Goal: Information Seeking & Learning: Check status

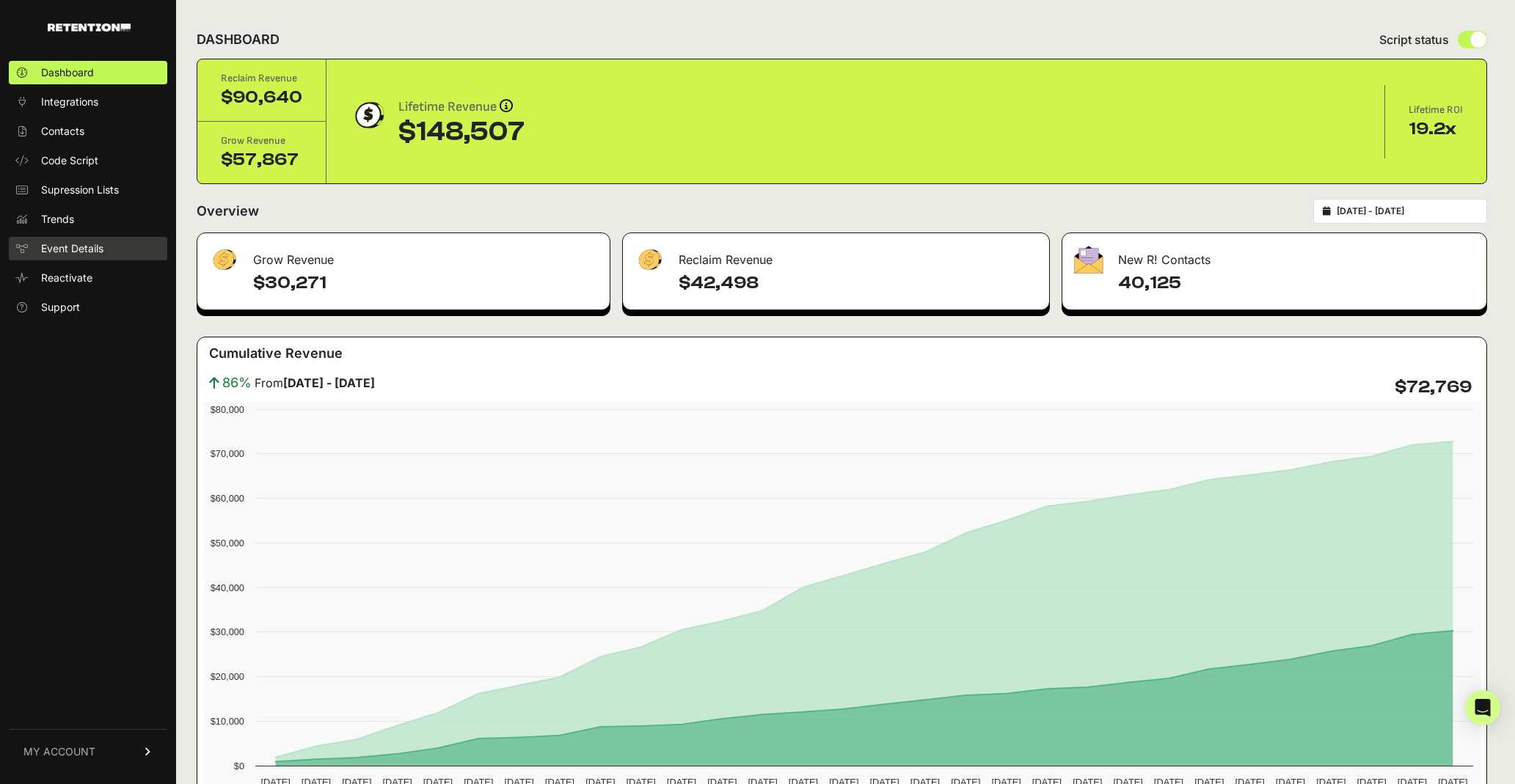
click at [100, 247] on span "Event Details" at bounding box center [72, 248] width 62 height 14
click at [107, 250] on link "Event Details" at bounding box center [88, 248] width 159 height 23
click at [88, 753] on span "MY ACCOUNT" at bounding box center [59, 751] width 72 height 14
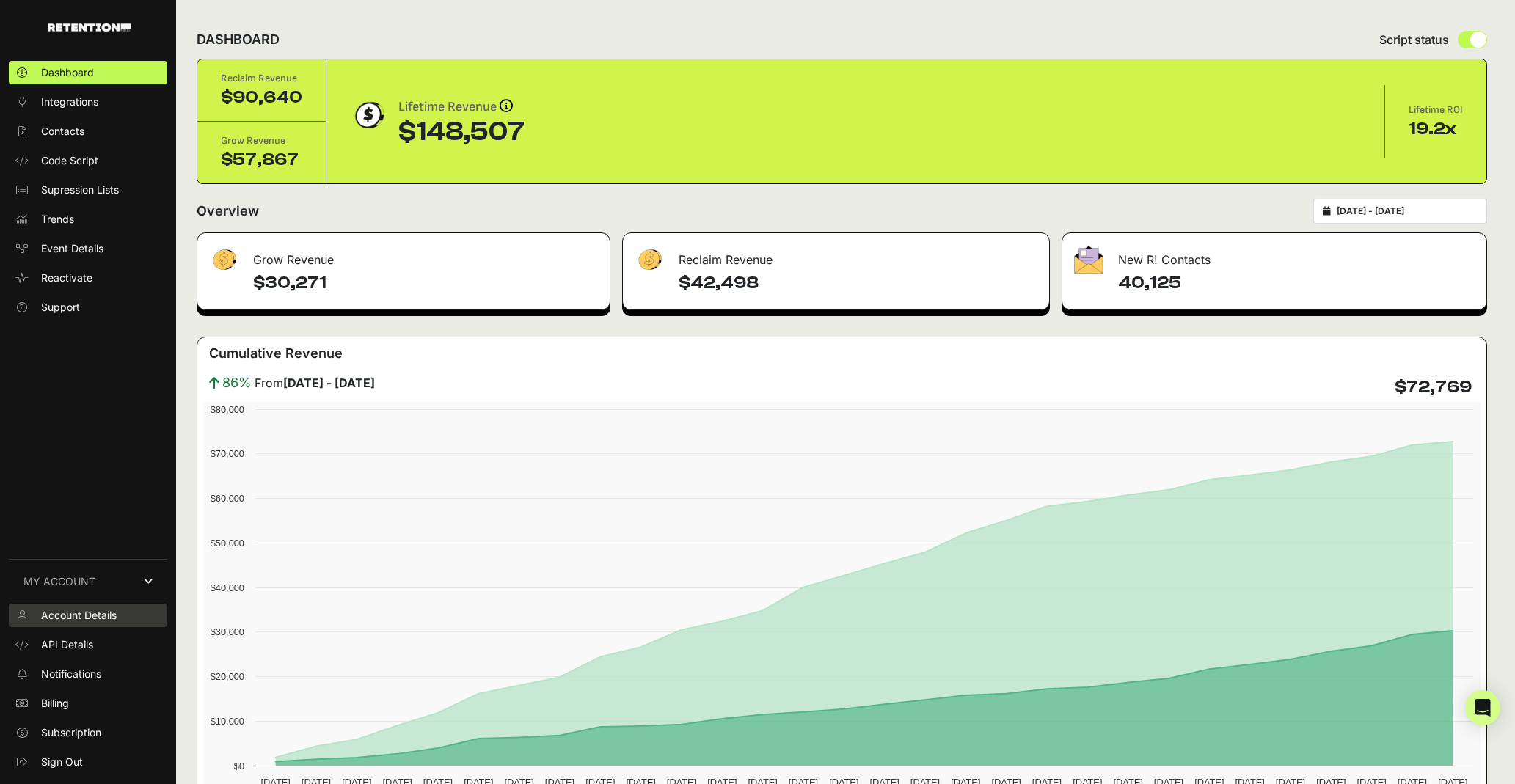
click at [98, 617] on span "Account Details" at bounding box center [79, 614] width 75 height 14
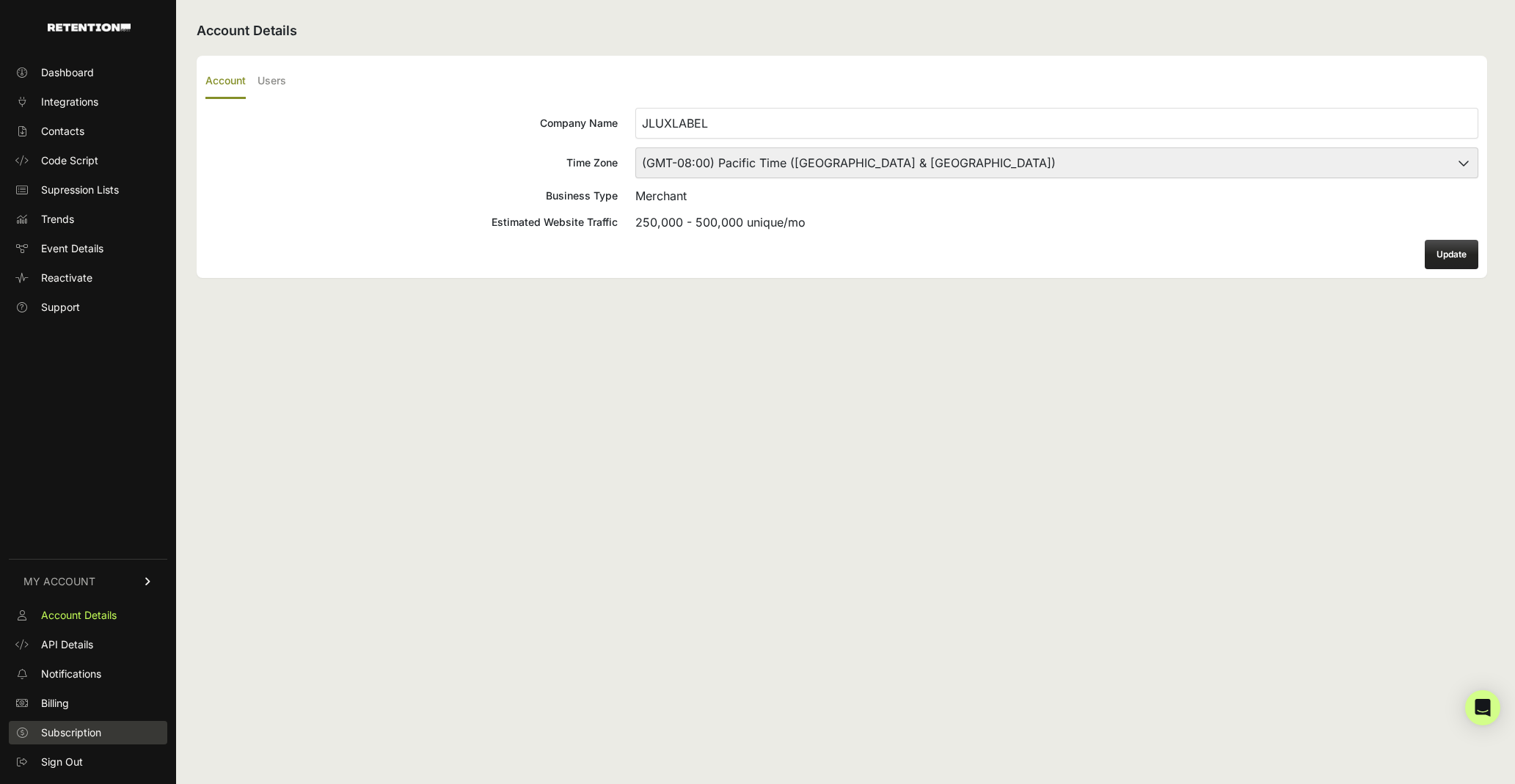
click at [90, 732] on span "Subscription" at bounding box center [71, 732] width 60 height 14
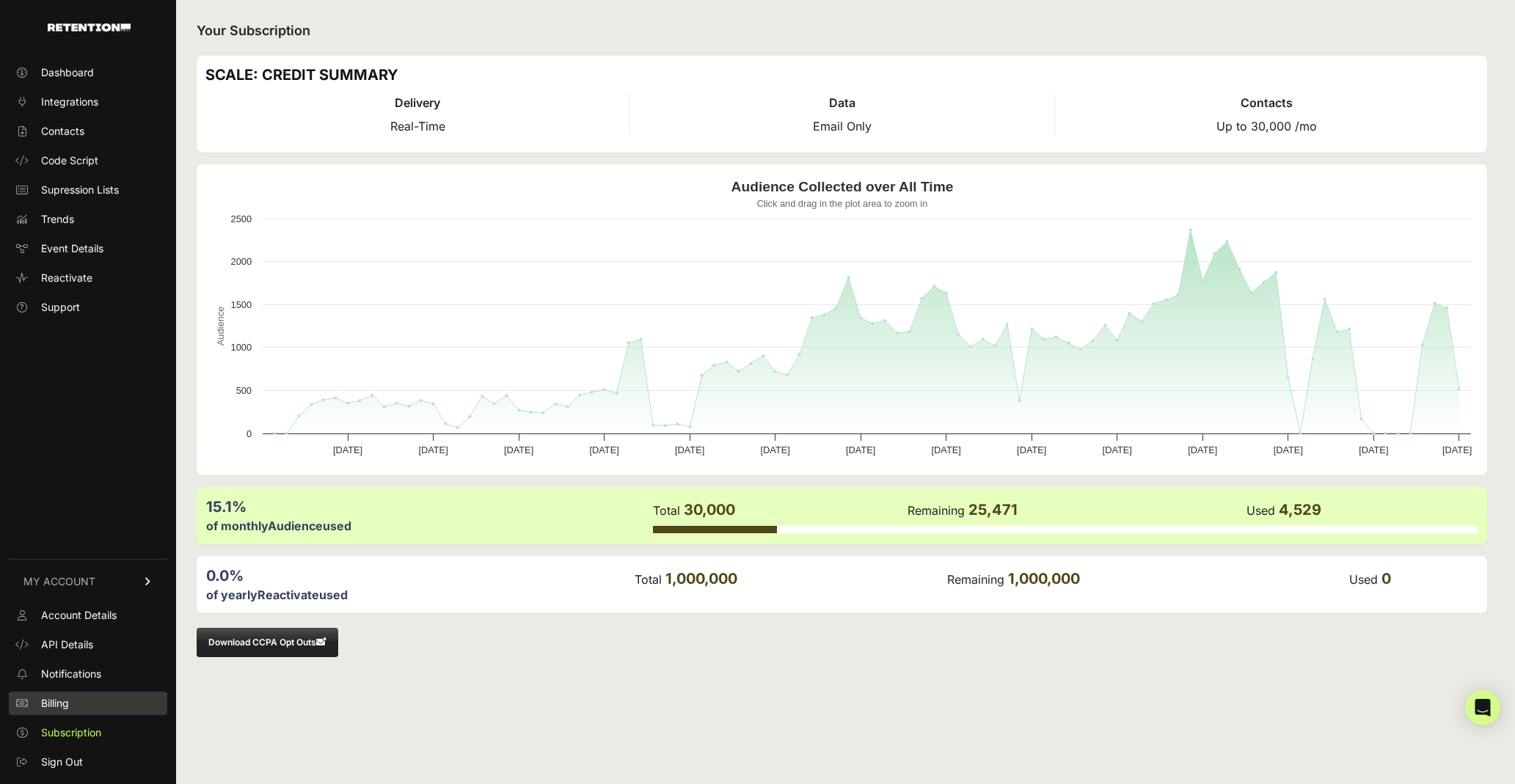
click at [84, 704] on link "Billing" at bounding box center [88, 703] width 159 height 23
click at [291, 637] on button "Download CCPA Opt Outs" at bounding box center [267, 642] width 142 height 30
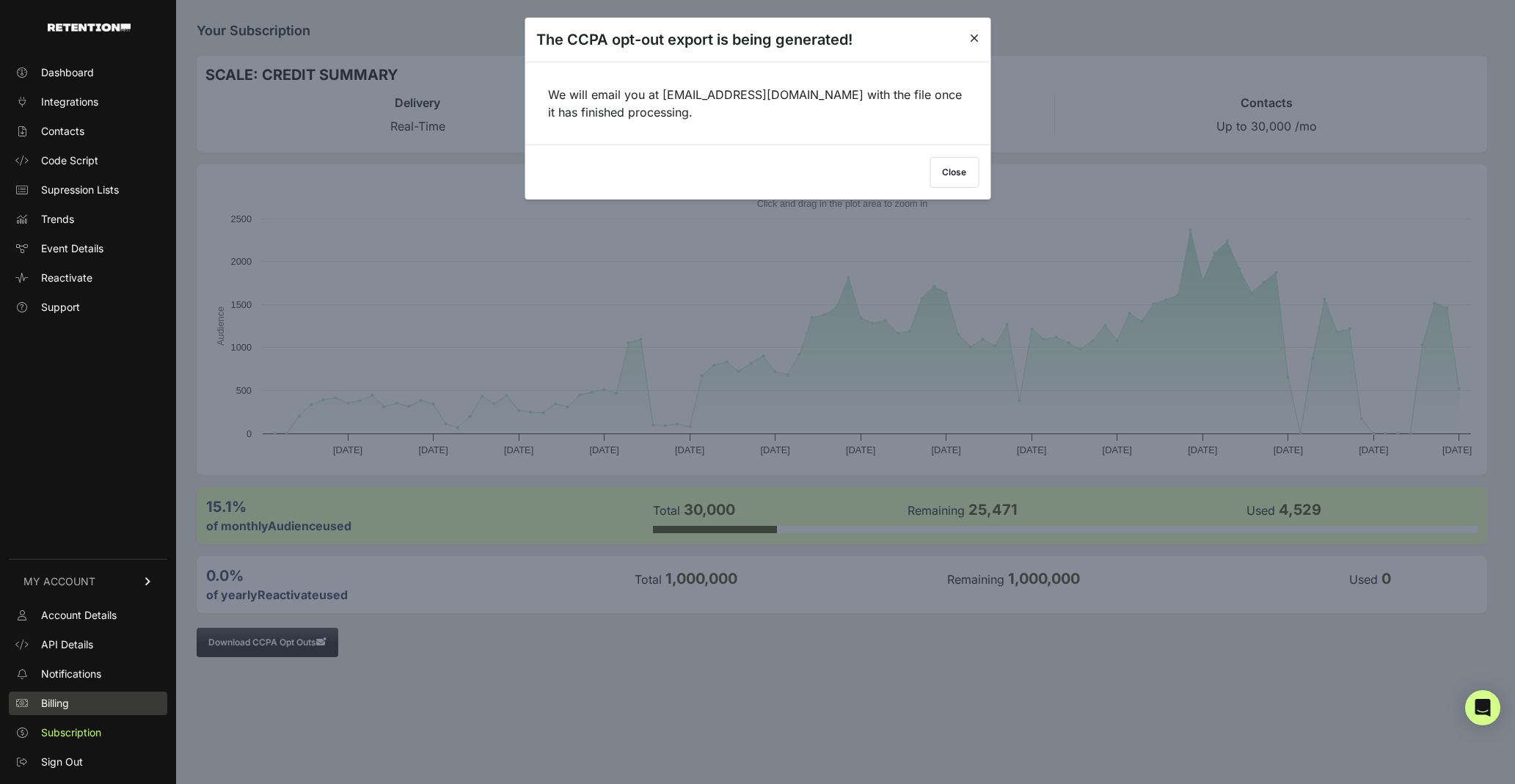
click at [83, 704] on link "Billing" at bounding box center [88, 703] width 159 height 23
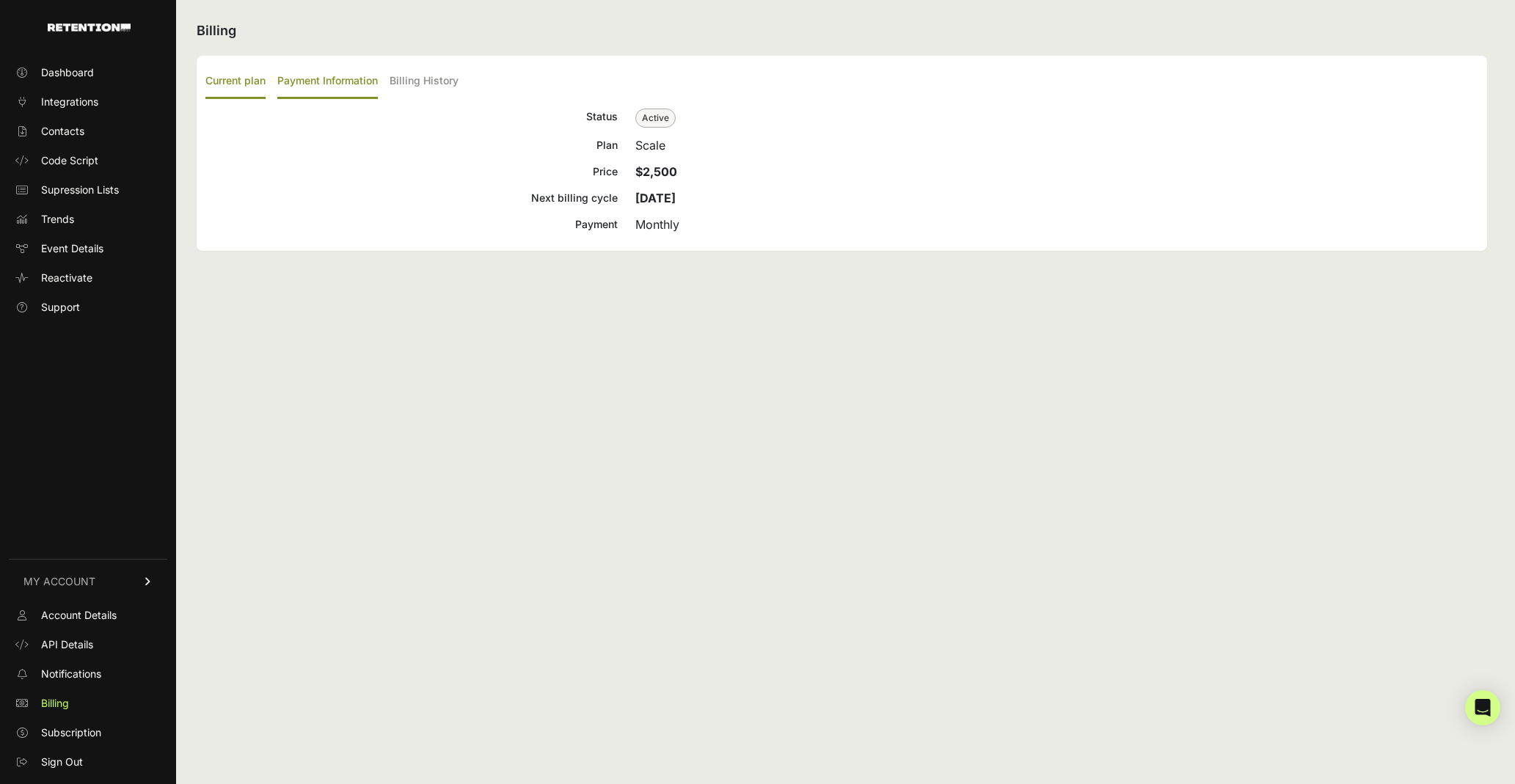
click at [332, 84] on label "Payment Information" at bounding box center [328, 82] width 101 height 34
click at [0, 0] on input "Payment Information" at bounding box center [0, 0] width 0 height 0
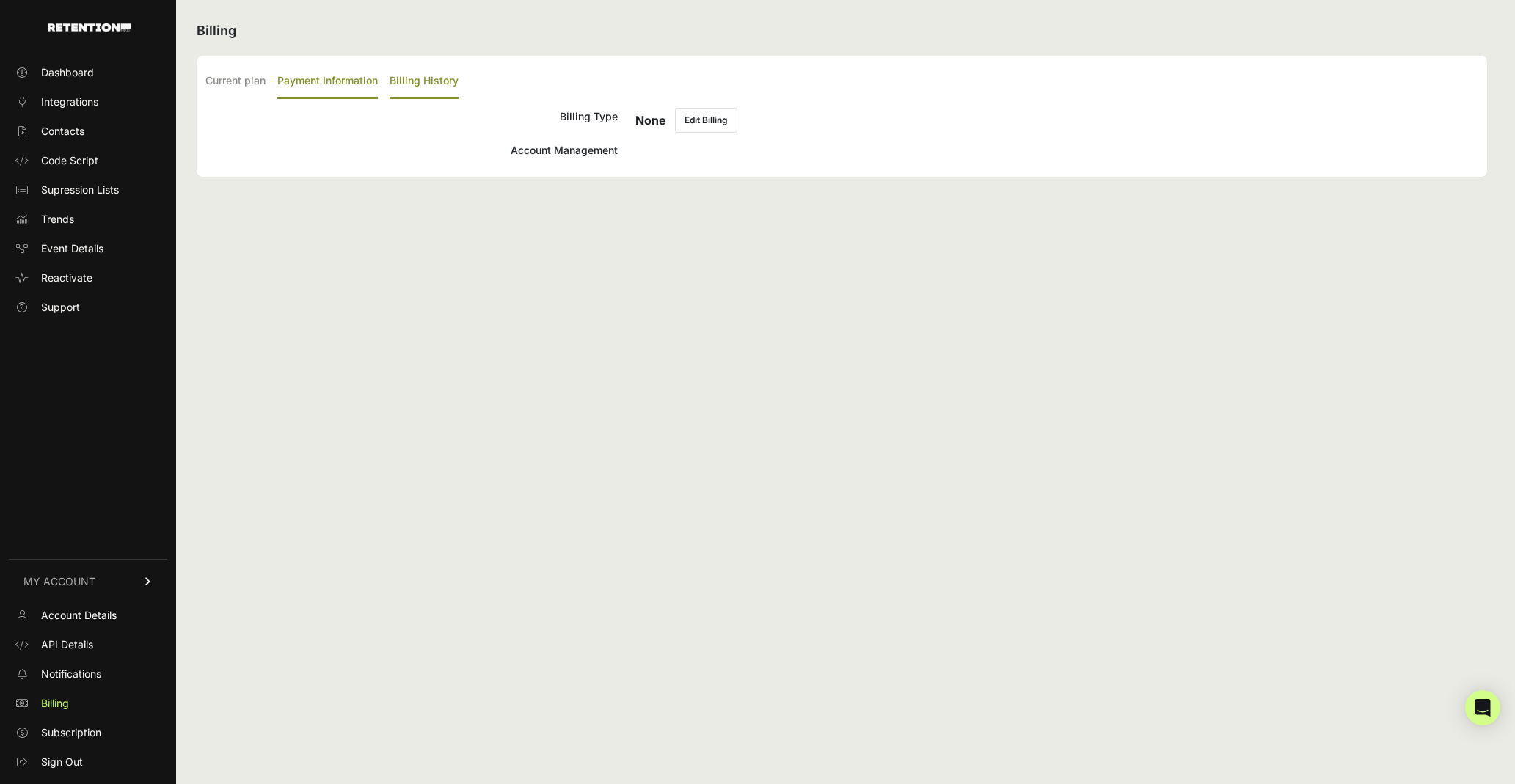
click at [434, 84] on label "Billing History" at bounding box center [424, 82] width 69 height 34
click at [0, 0] on input "Billing History" at bounding box center [0, 0] width 0 height 0
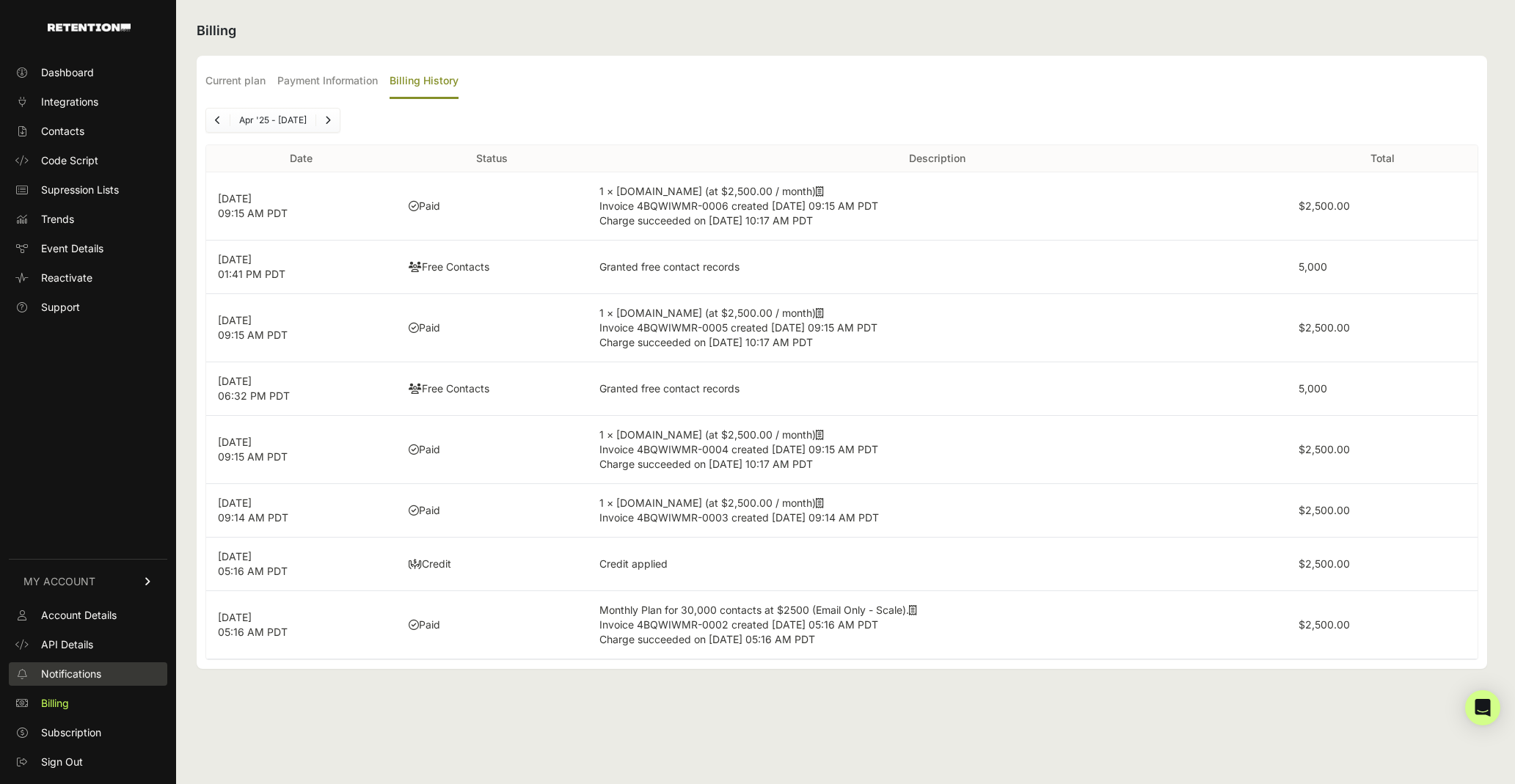
click at [93, 677] on span "Notifications" at bounding box center [71, 674] width 60 height 14
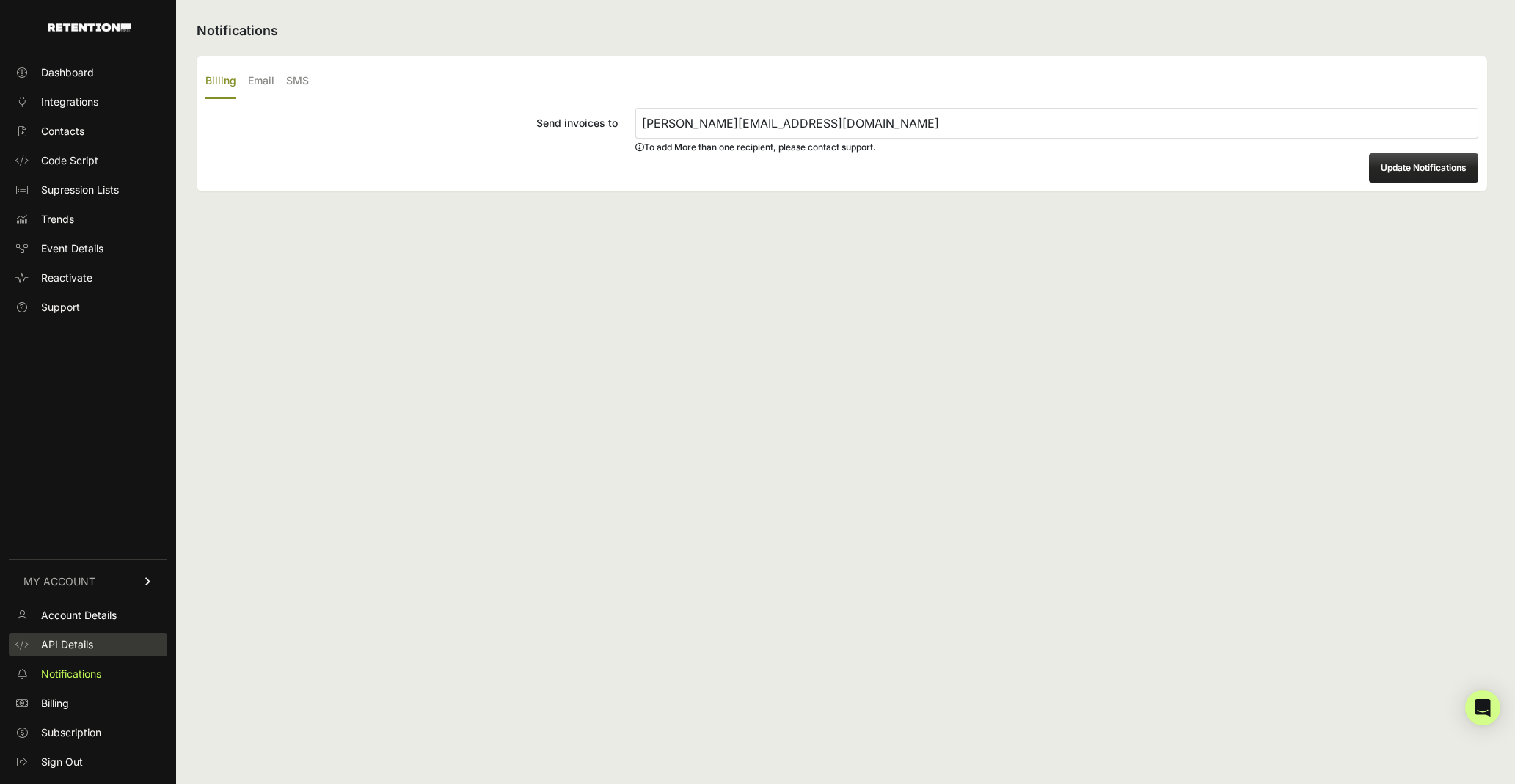
click at [89, 650] on span "API Details" at bounding box center [67, 644] width 52 height 14
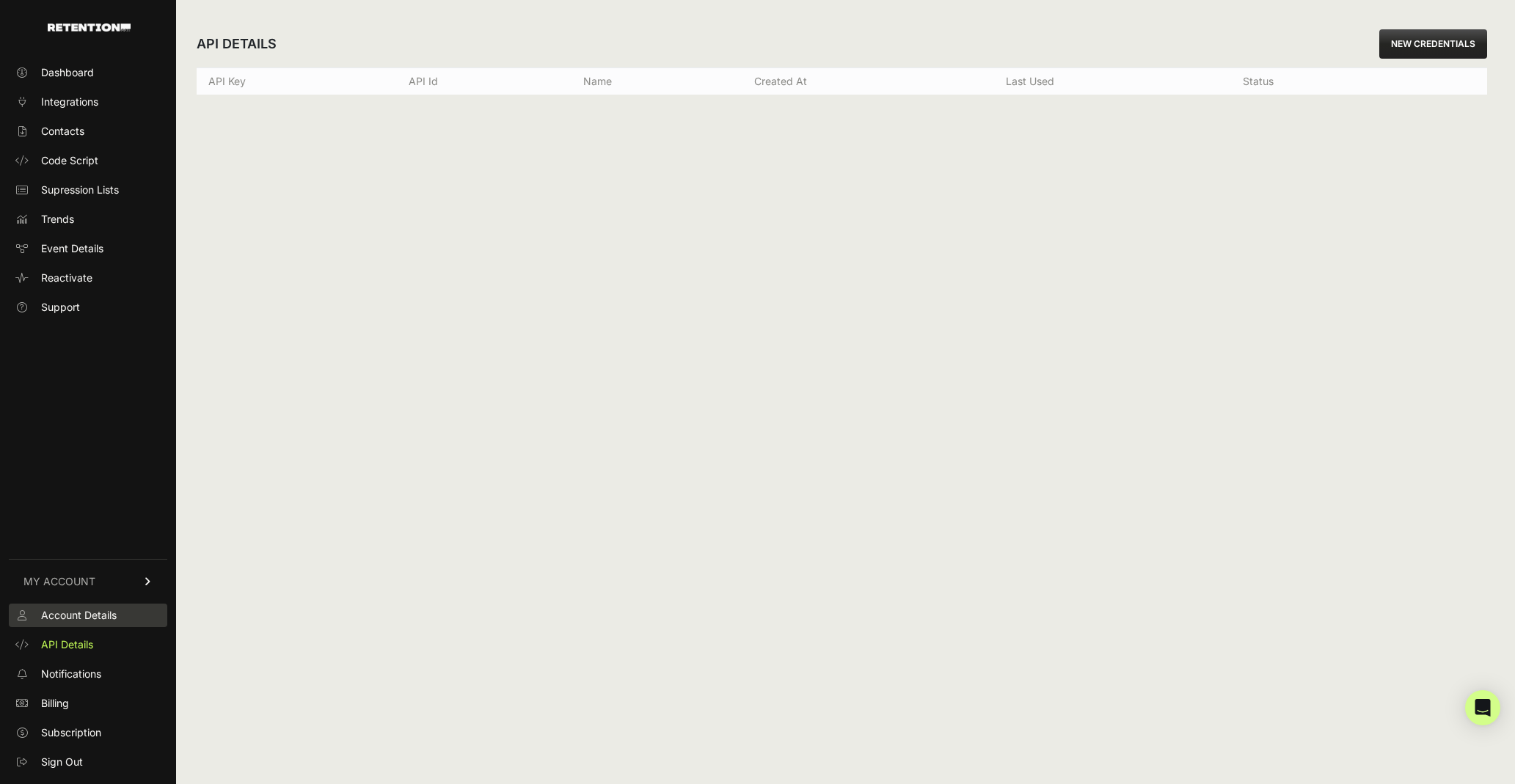
click at [74, 619] on span "Account Details" at bounding box center [79, 614] width 75 height 14
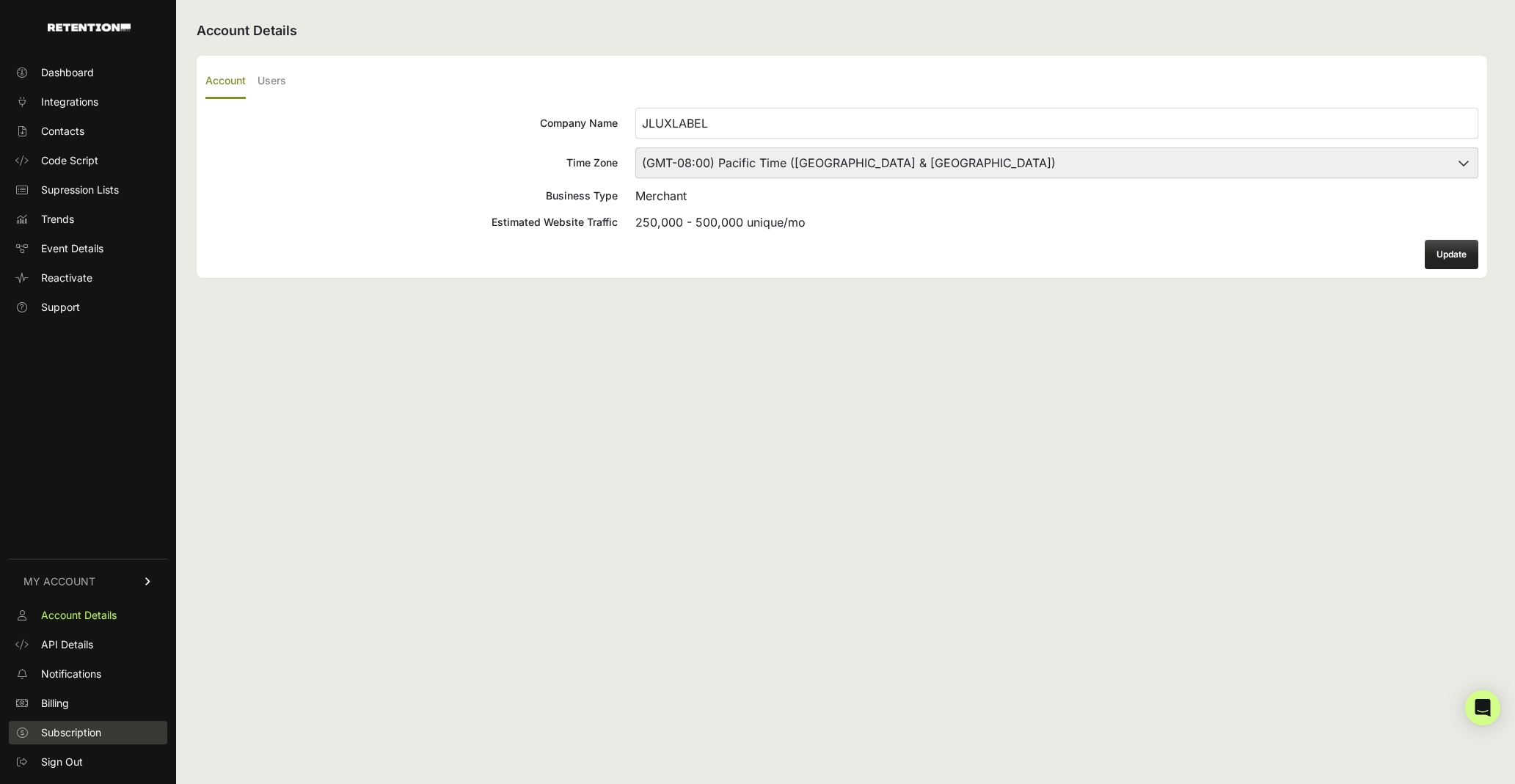
click at [92, 736] on span "Subscription" at bounding box center [71, 732] width 60 height 14
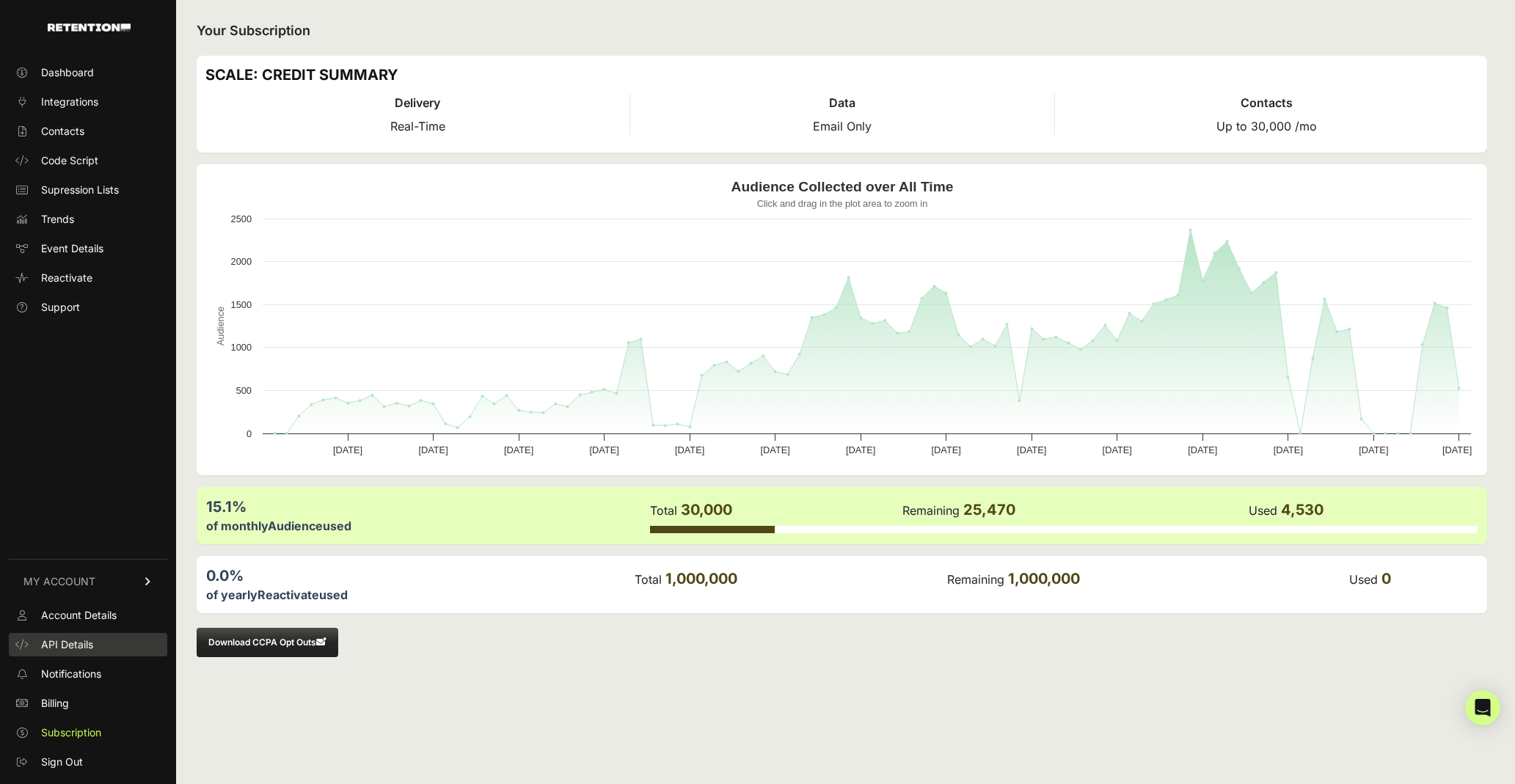
click at [63, 647] on span "API Details" at bounding box center [67, 644] width 52 height 14
click at [91, 596] on link "MY ACCOUNT" at bounding box center [88, 581] width 159 height 45
click at [78, 756] on span "MY ACCOUNT" at bounding box center [59, 751] width 72 height 14
click at [87, 612] on span "Account Details" at bounding box center [79, 614] width 75 height 14
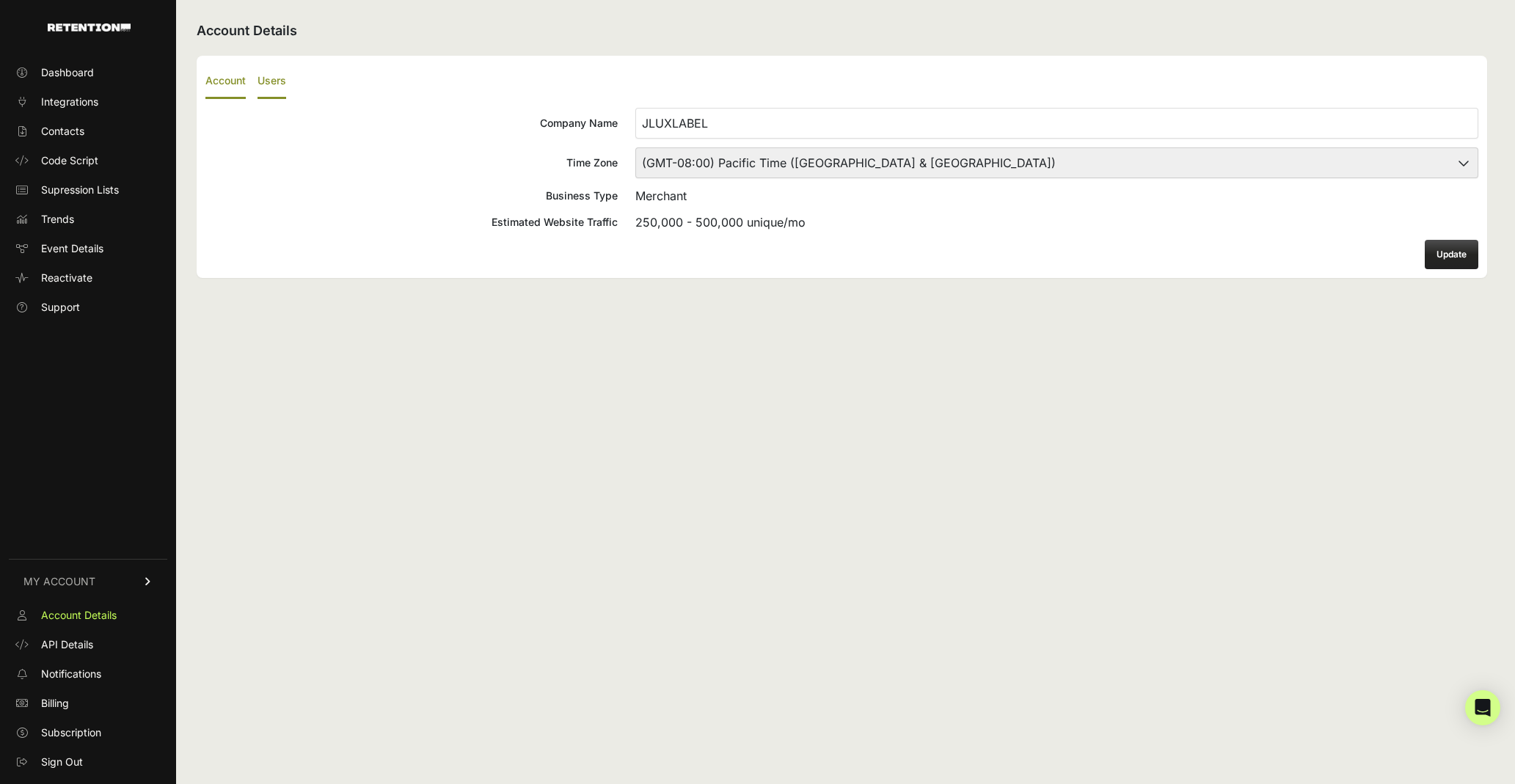
click at [268, 83] on label "Users" at bounding box center [272, 82] width 29 height 34
click at [0, 0] on input "Users" at bounding box center [0, 0] width 0 height 0
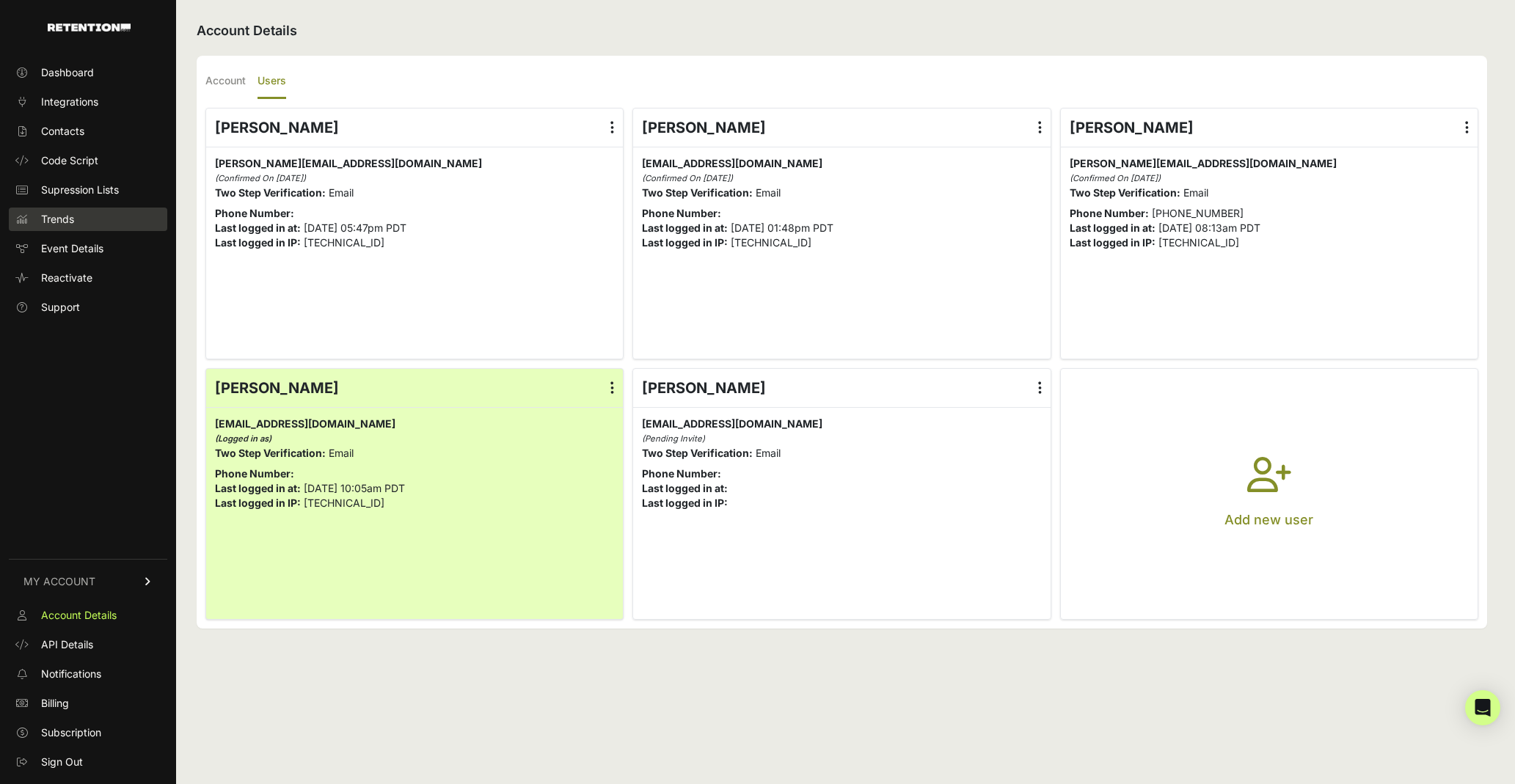
click at [84, 222] on link "Trends" at bounding box center [88, 219] width 159 height 23
click at [90, 184] on span "Supression Lists" at bounding box center [80, 189] width 78 height 14
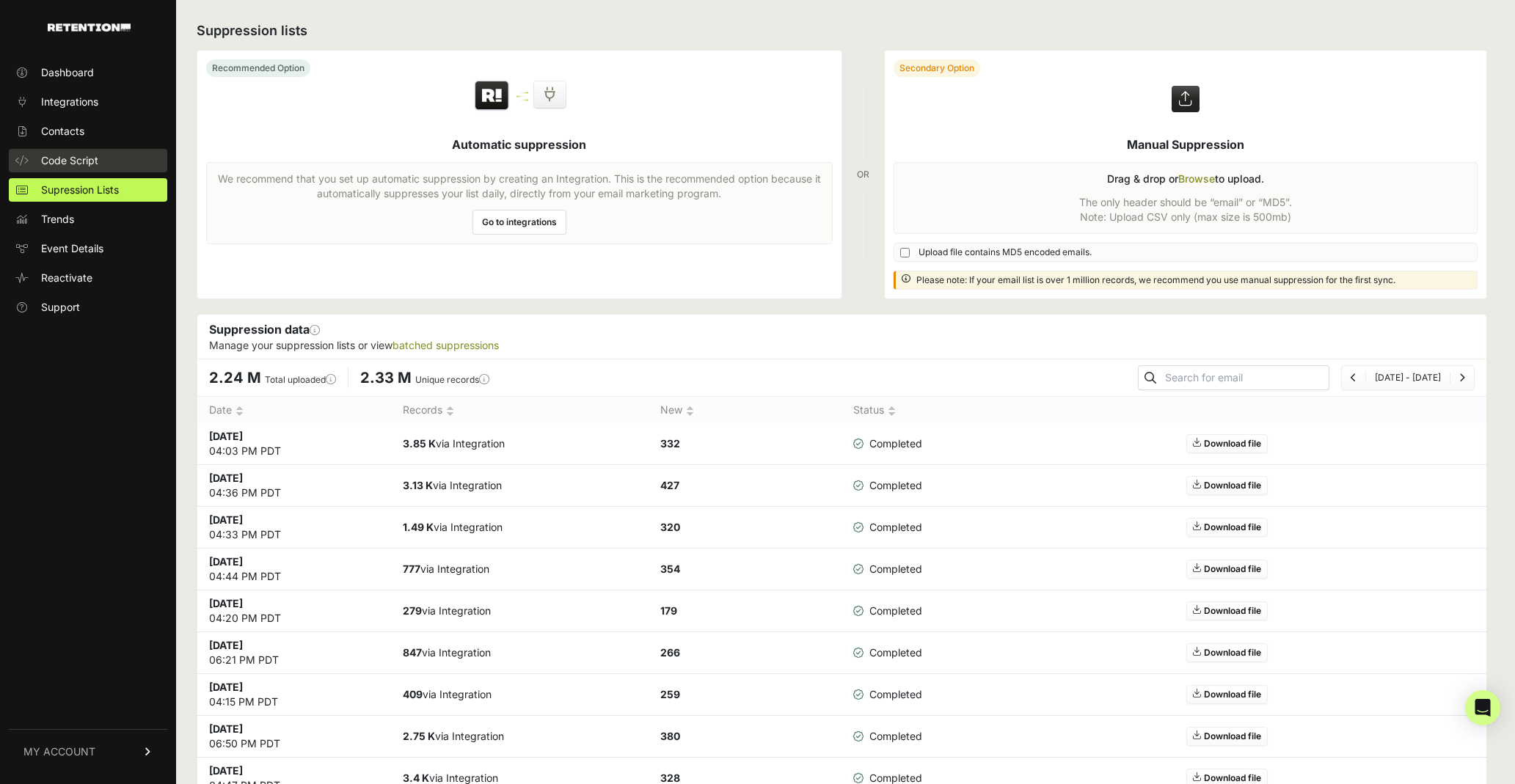
click at [80, 149] on link "Code Script" at bounding box center [88, 161] width 159 height 23
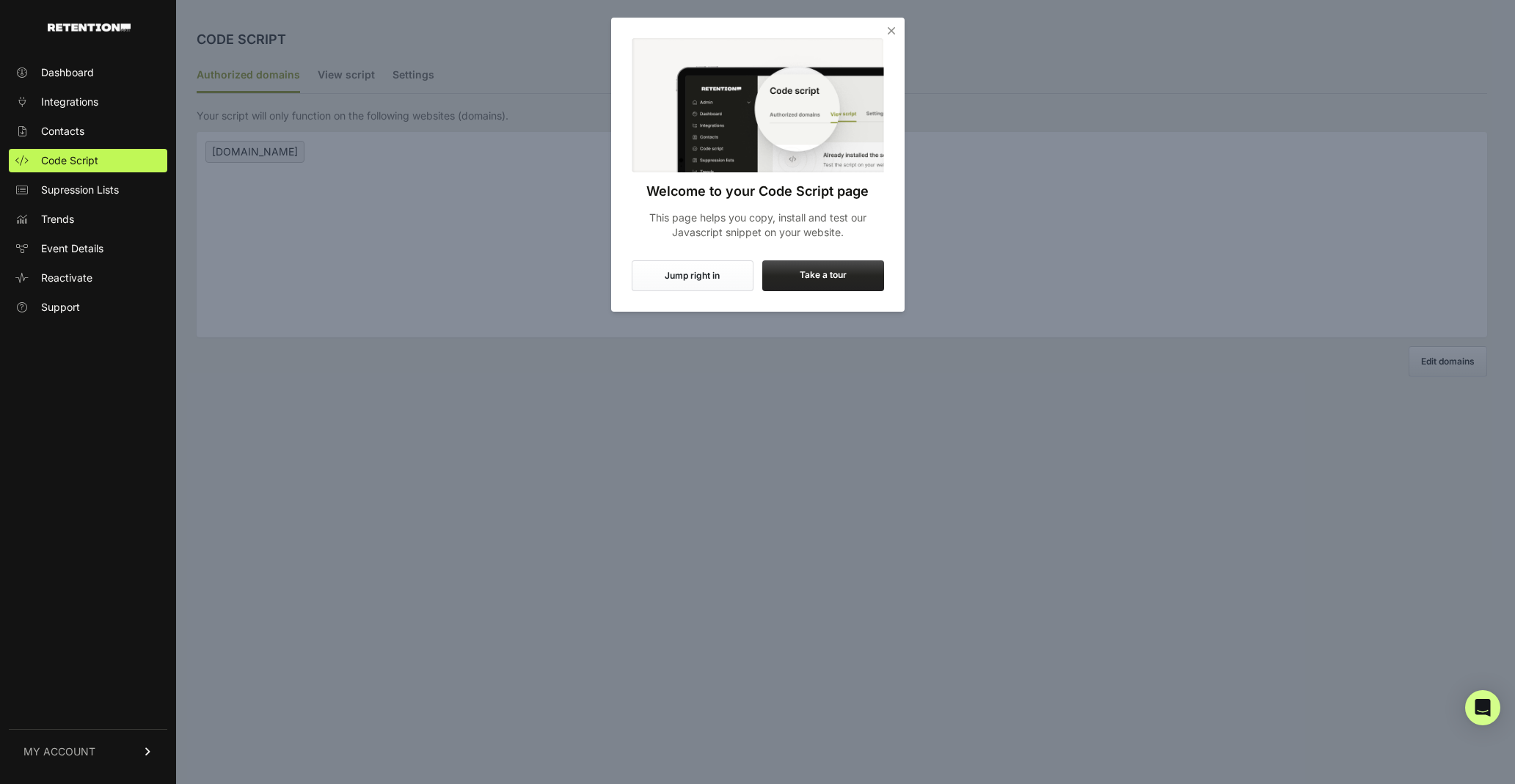
click at [73, 126] on span "Contacts" at bounding box center [63, 131] width 43 height 14
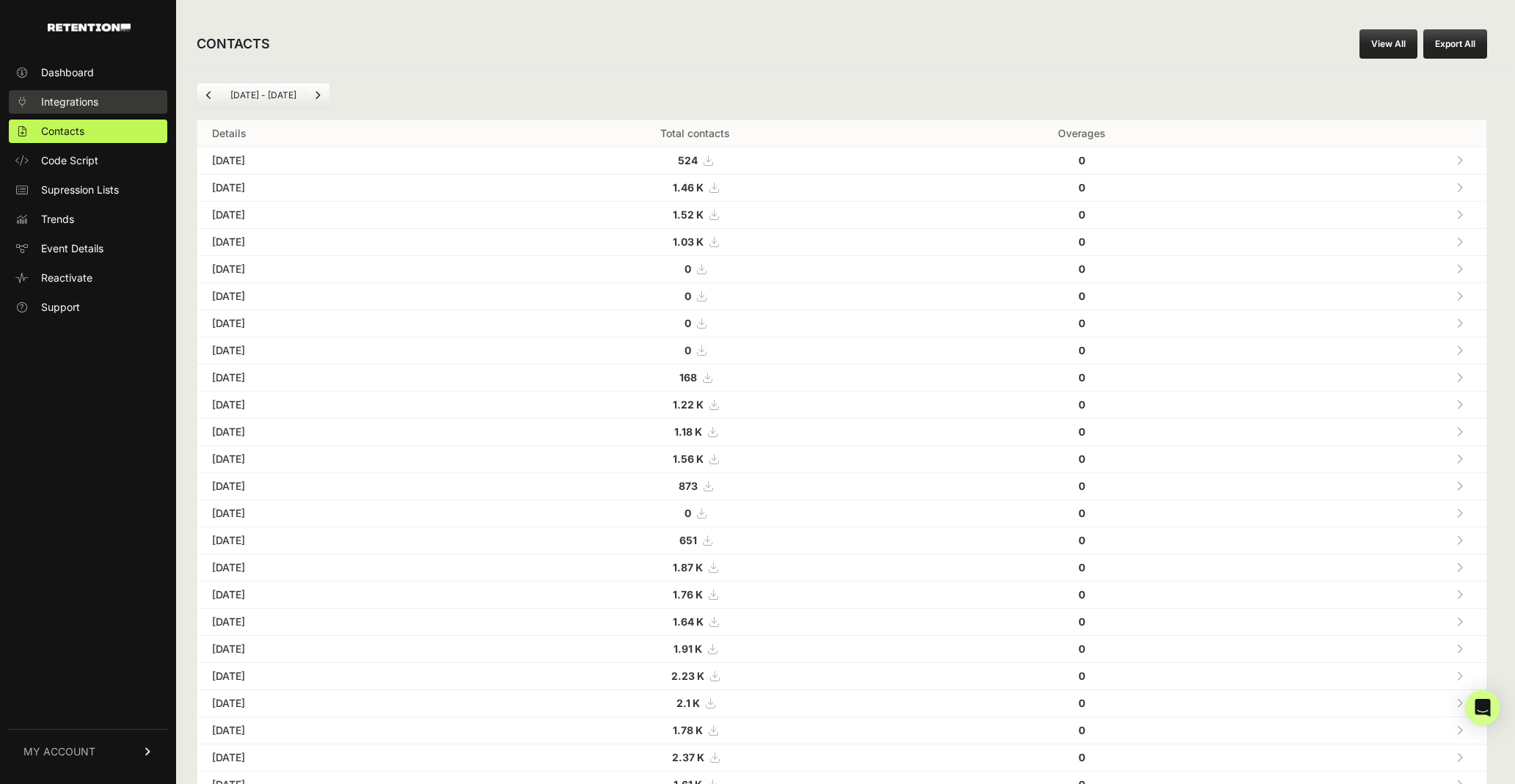
click at [106, 100] on link "Integrations" at bounding box center [88, 102] width 159 height 23
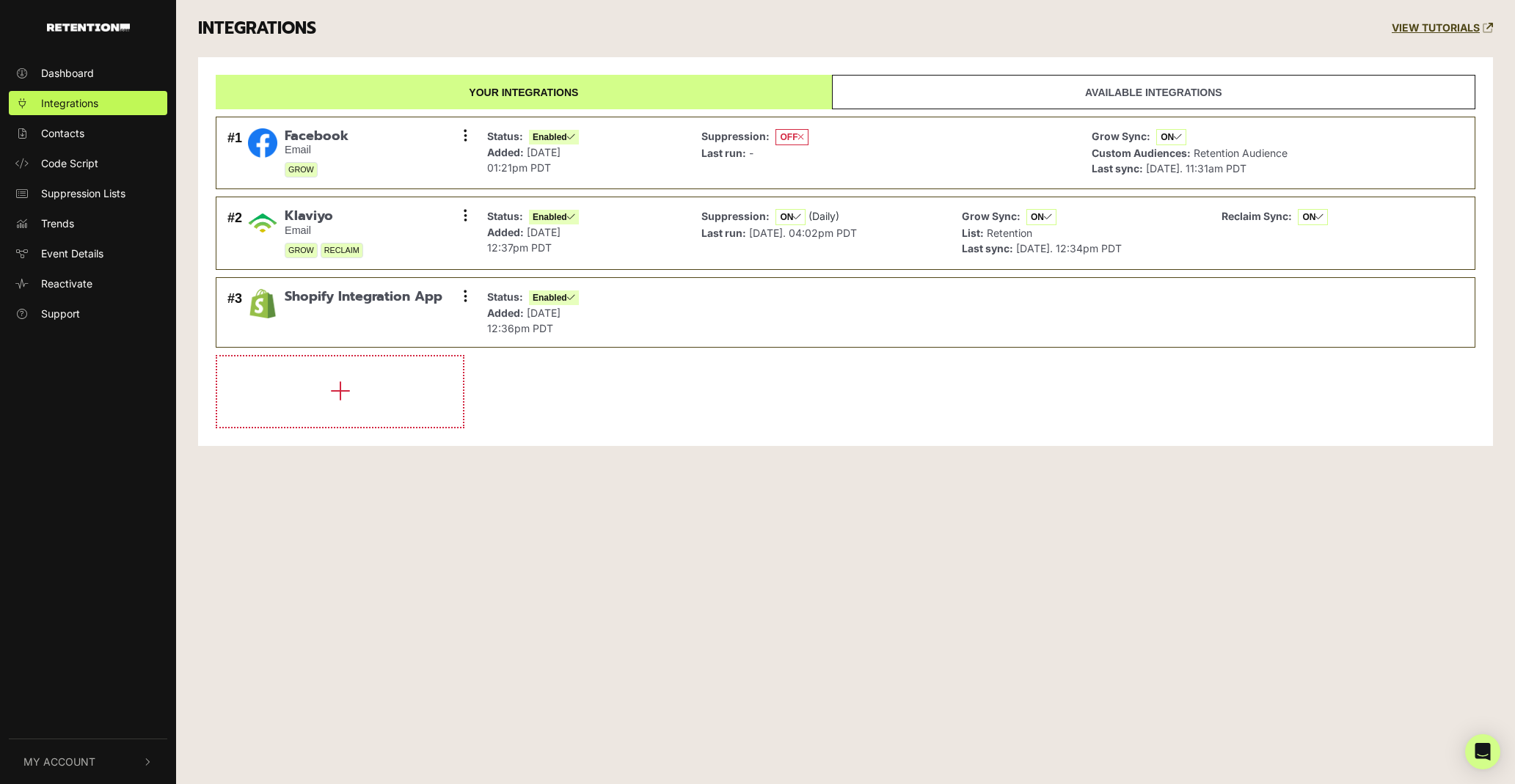
click at [1058, 91] on link "Available integrations" at bounding box center [1153, 91] width 644 height 34
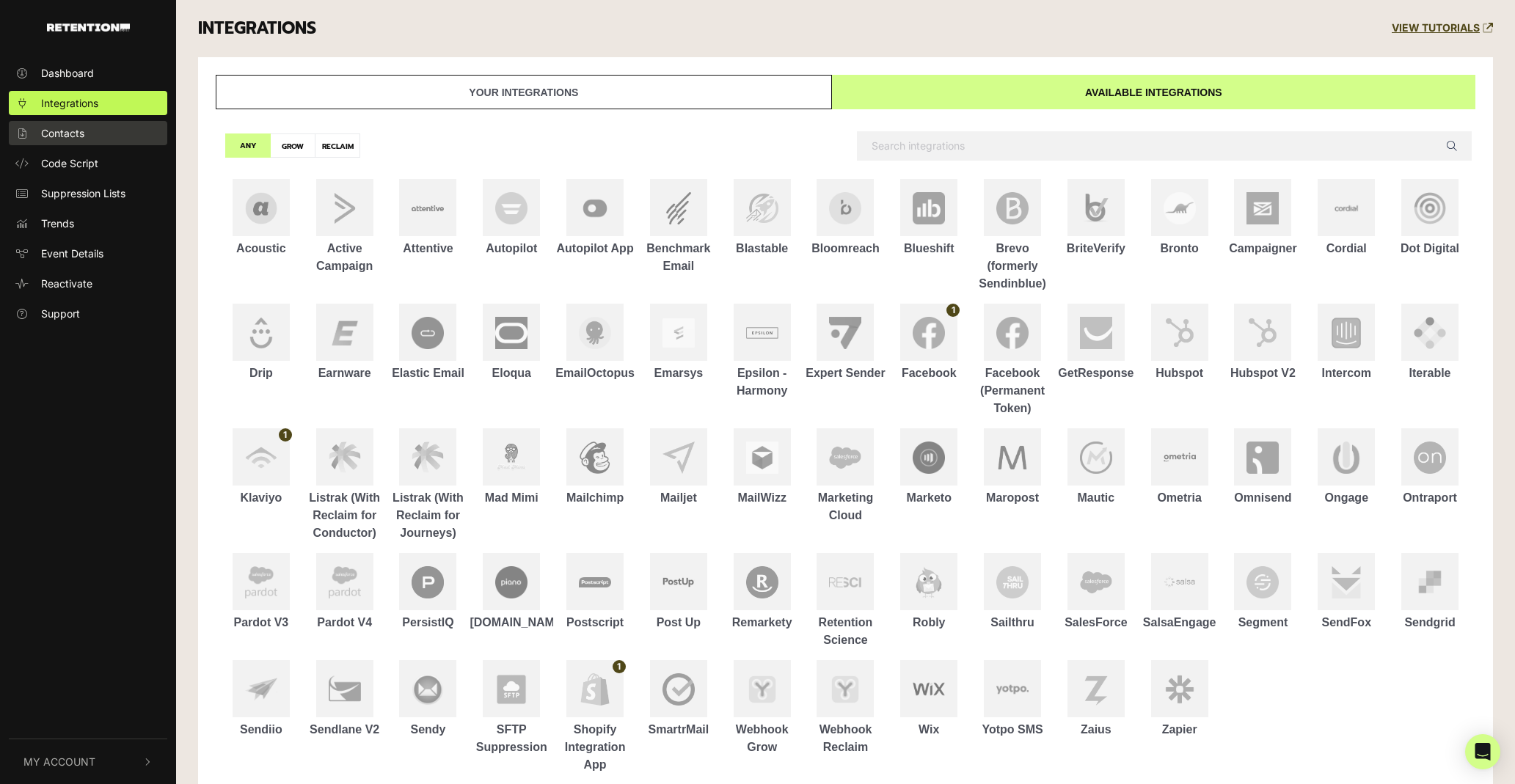
click at [109, 141] on link "Contacts" at bounding box center [88, 133] width 159 height 24
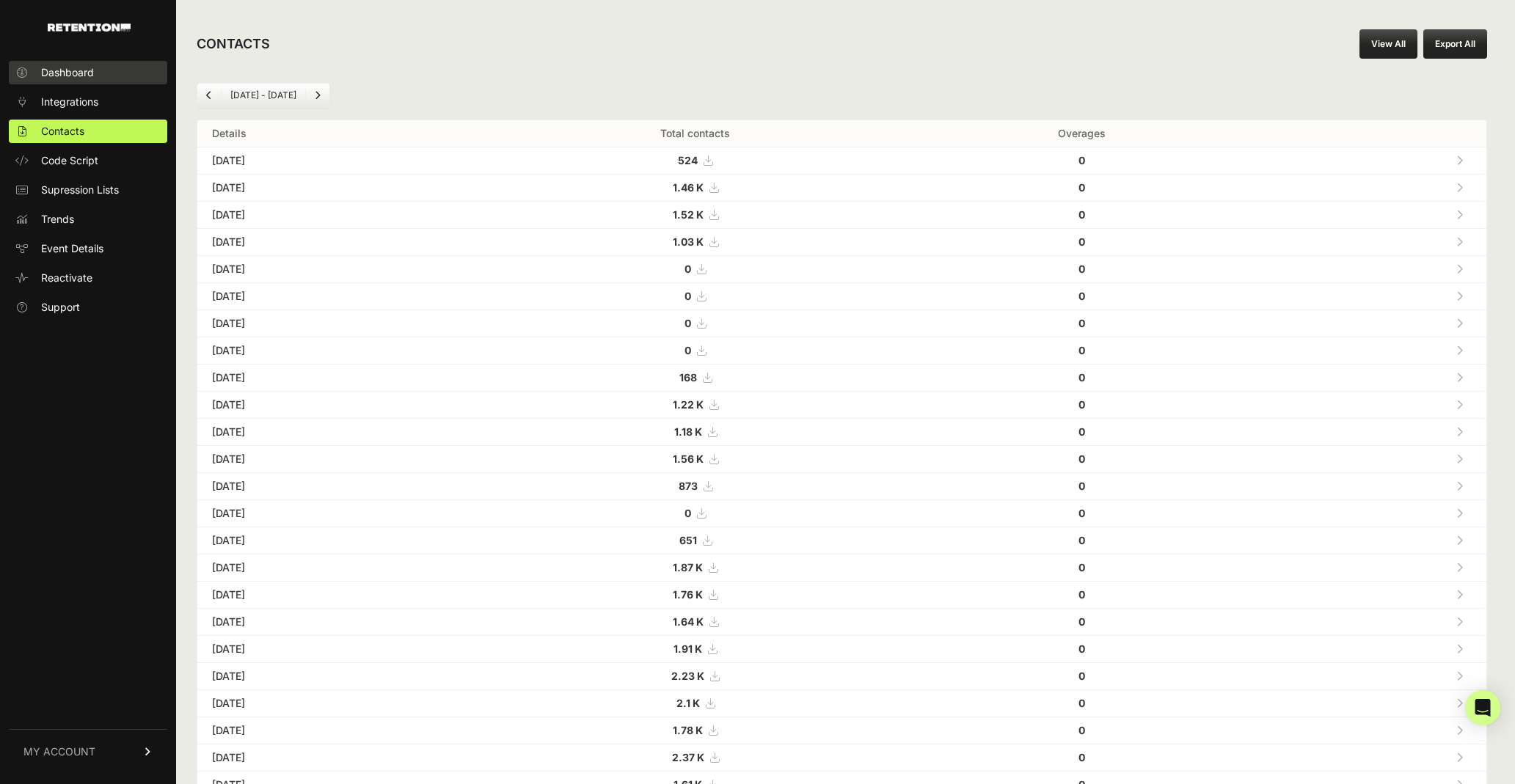
click at [66, 61] on link "Dashboard" at bounding box center [88, 73] width 159 height 23
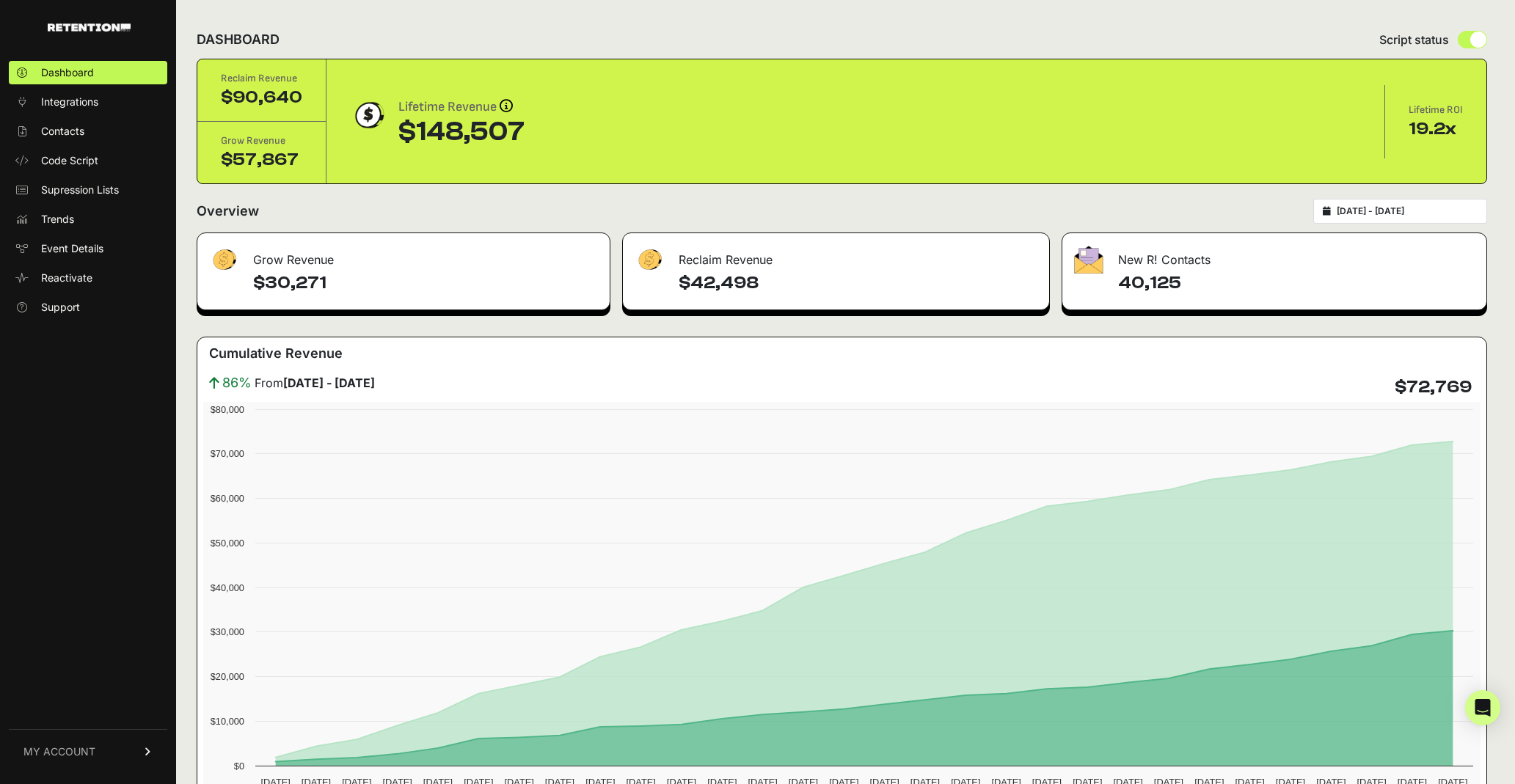
click at [1404, 212] on input "[DATE] - [DATE]" at bounding box center [1406, 211] width 141 height 12
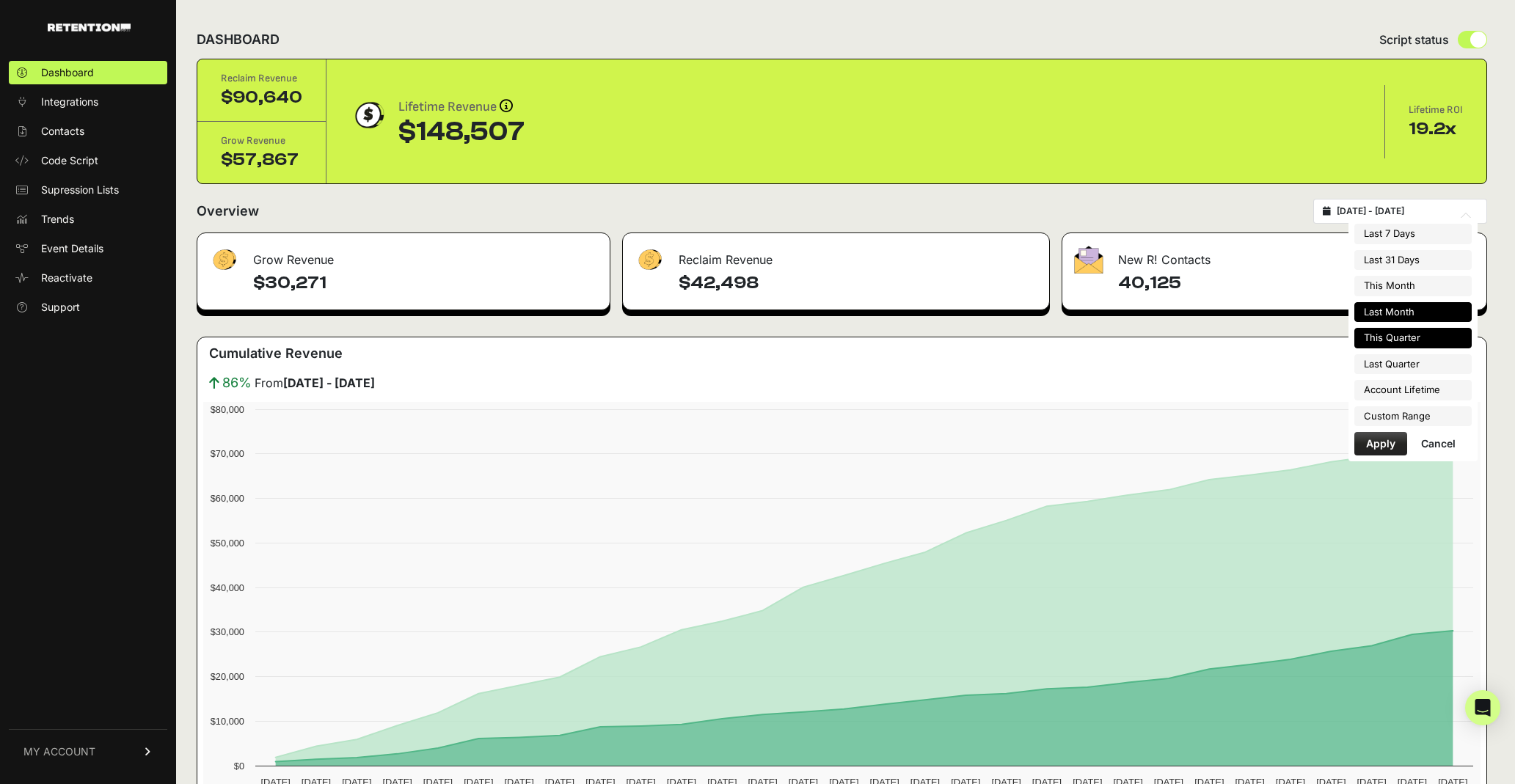
type input "[DATE]"
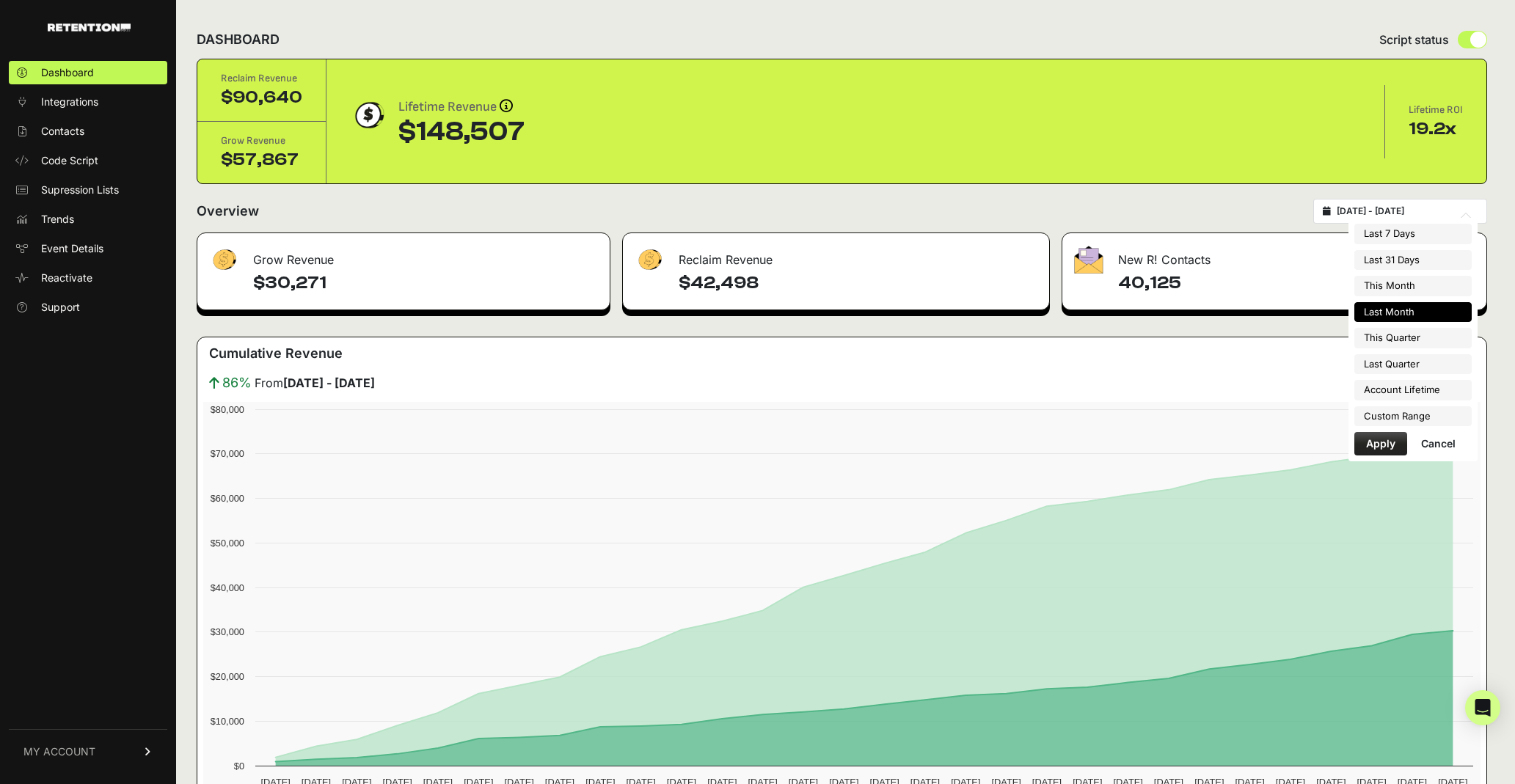
type input "2025-10-13"
type input "2025-09-01"
type input "2025-09-30"
click at [1414, 414] on li "Custom Range" at bounding box center [1413, 416] width 118 height 21
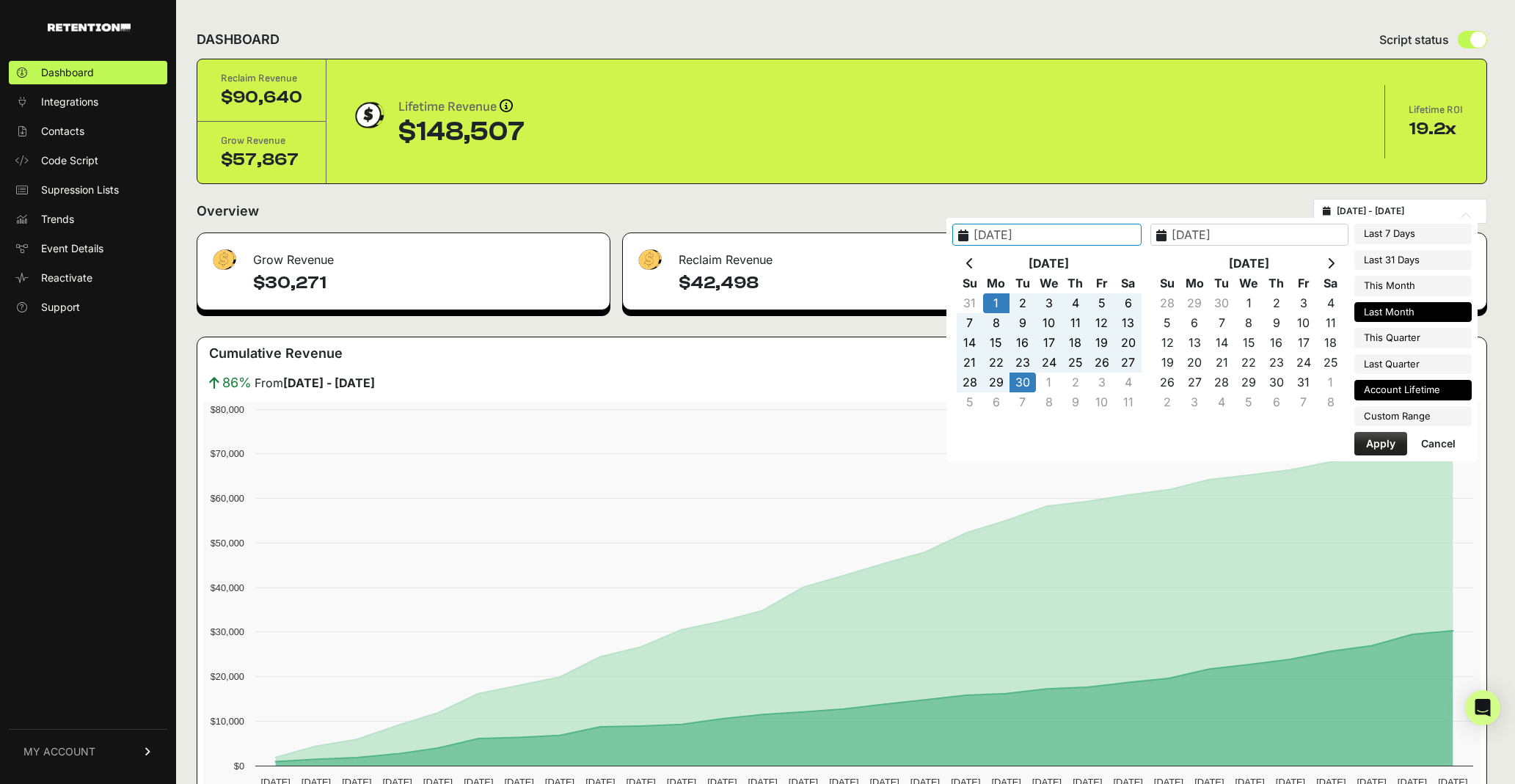
type input "[DATE]"
type input "2025-10-13"
type input "2025-09-01"
type input "2025-09-30"
click at [973, 260] on icon at bounding box center [969, 263] width 7 height 12
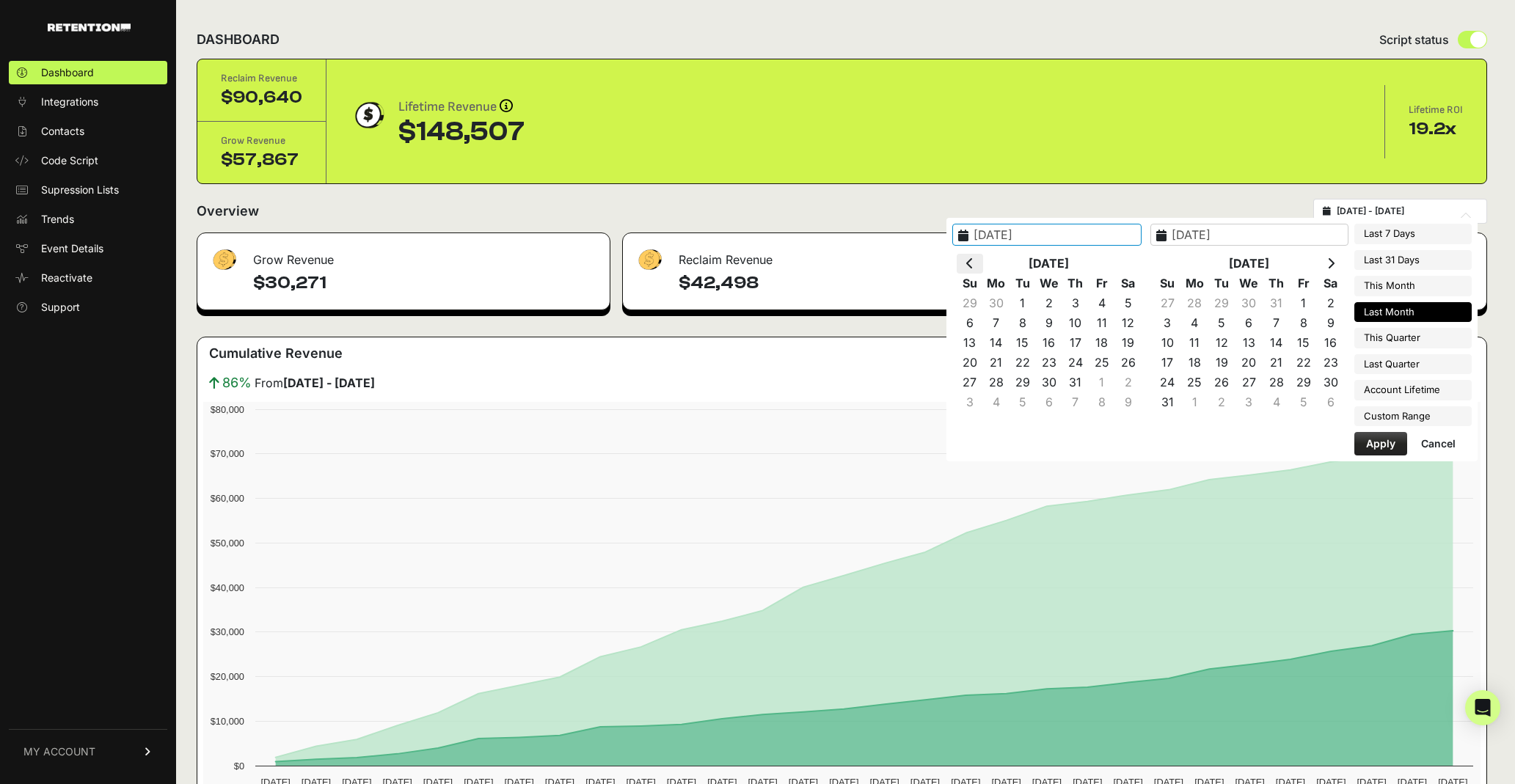
click at [973, 262] on icon at bounding box center [969, 263] width 7 height 12
type input "2025-06-01"
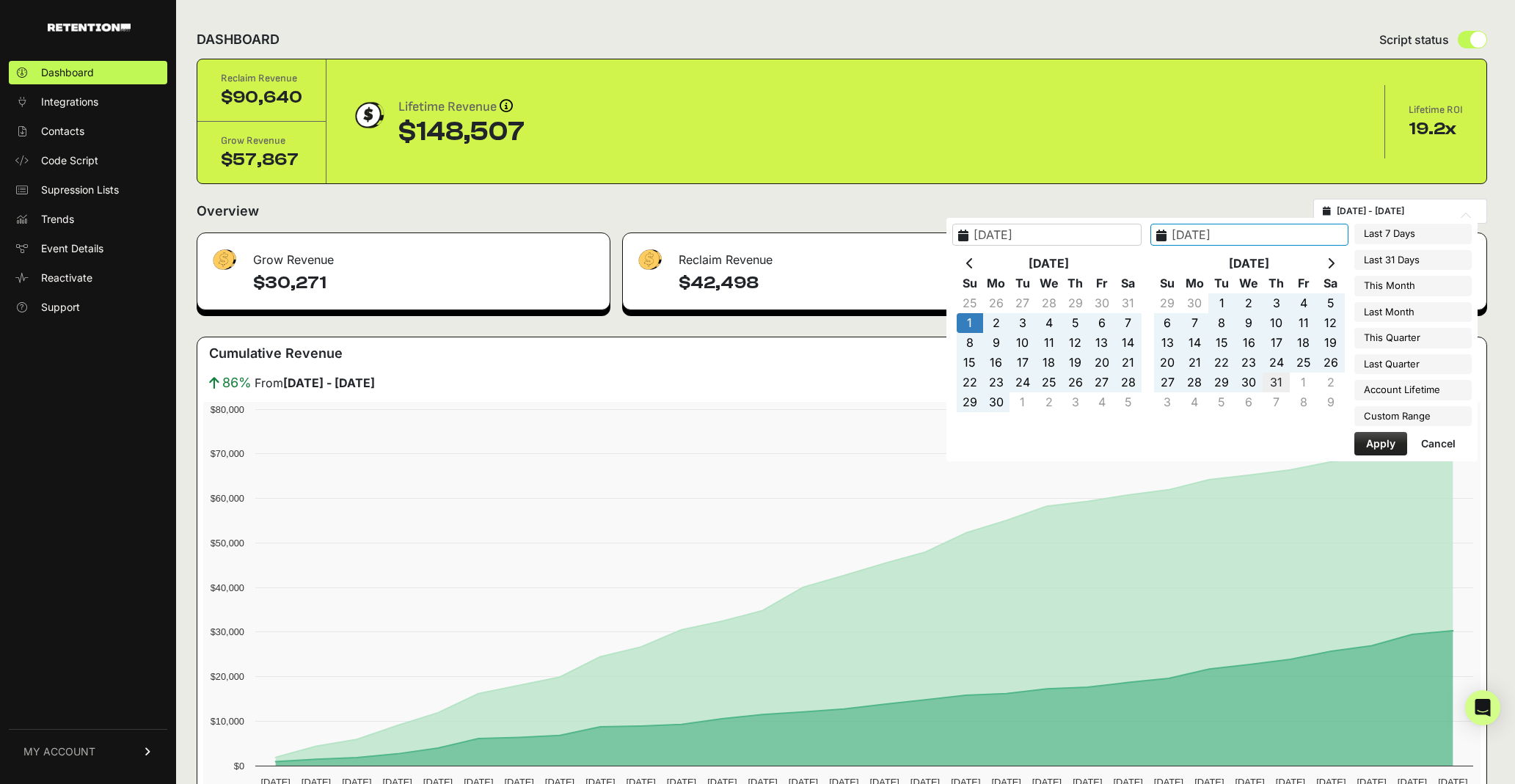
type input "2025-07-31"
type input "2025-06-01"
click at [1371, 443] on button "Apply" at bounding box center [1380, 443] width 53 height 23
type input "[DATE] - [DATE]"
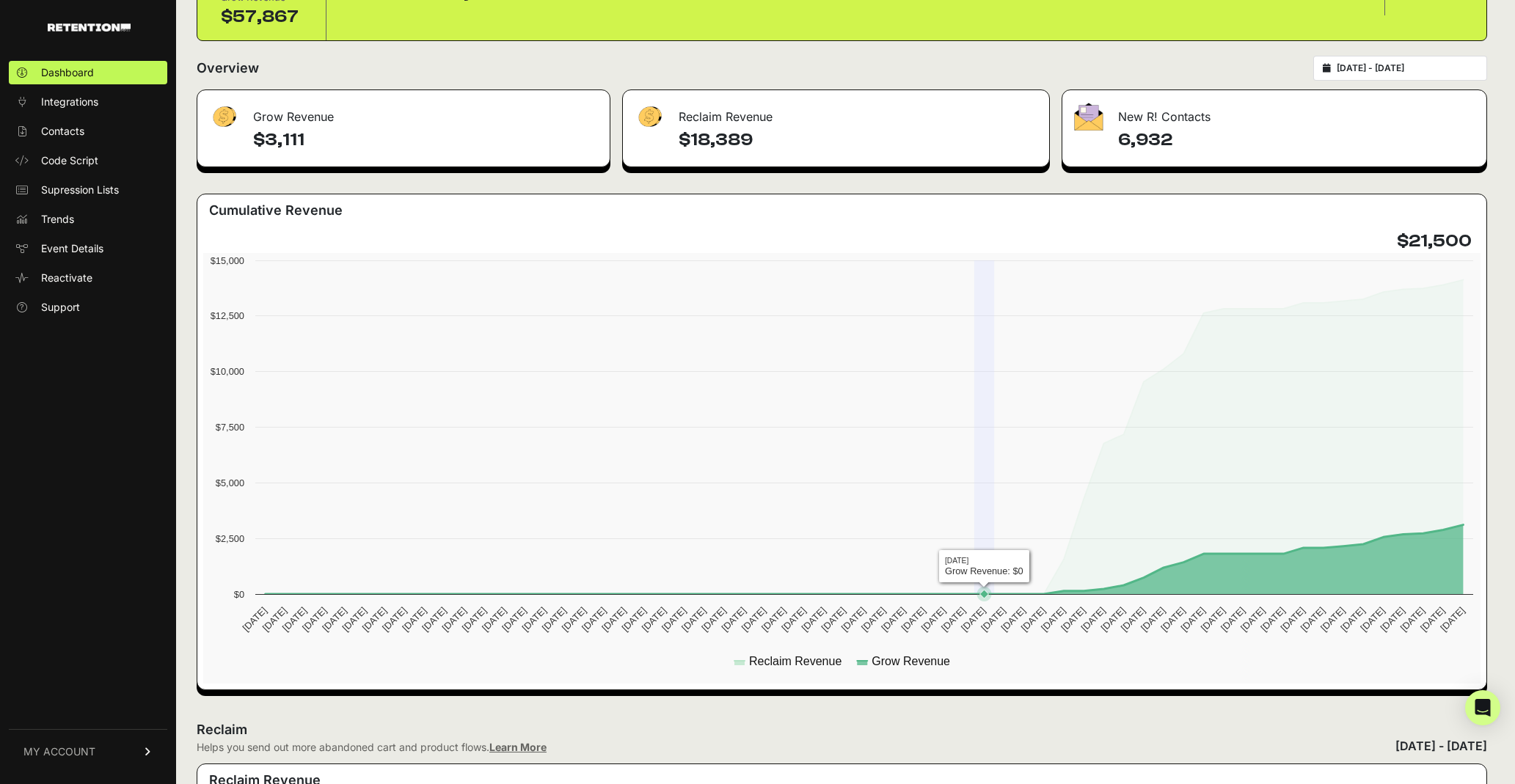
scroll to position [149, 0]
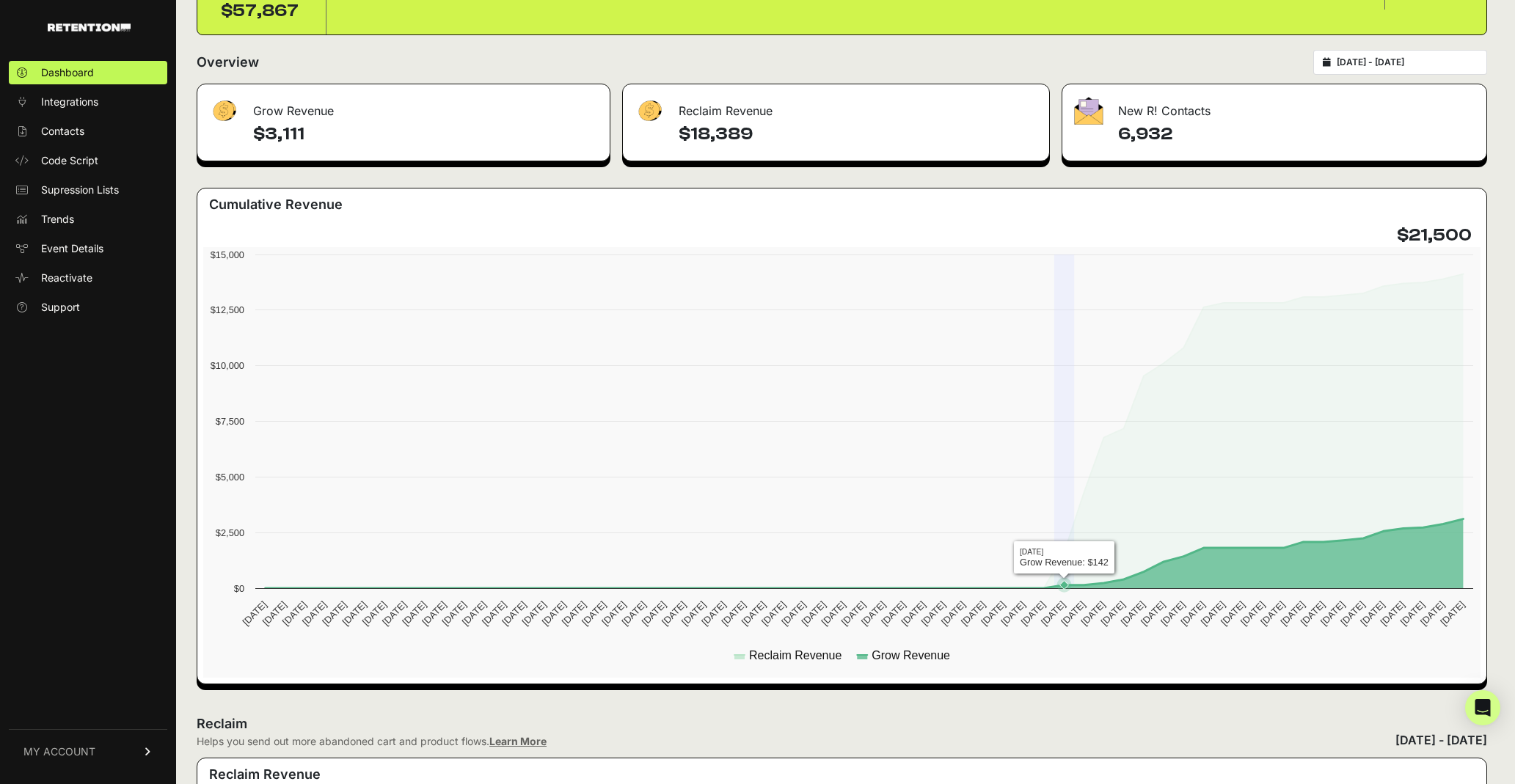
click at [1057, 588] on icon at bounding box center [1064, 585] width 14 height 14
